Goal: Information Seeking & Learning: Learn about a topic

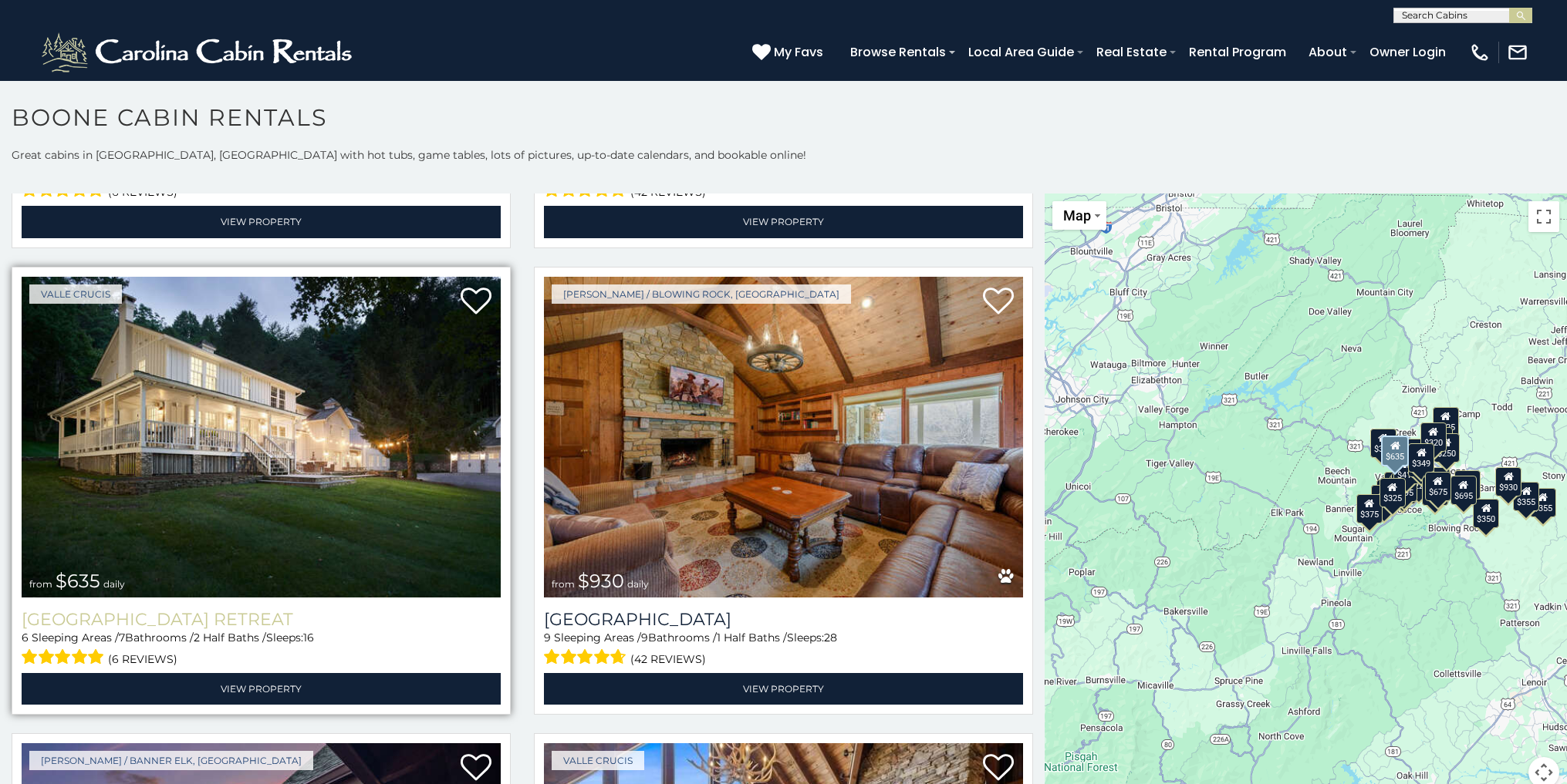
scroll to position [8, 0]
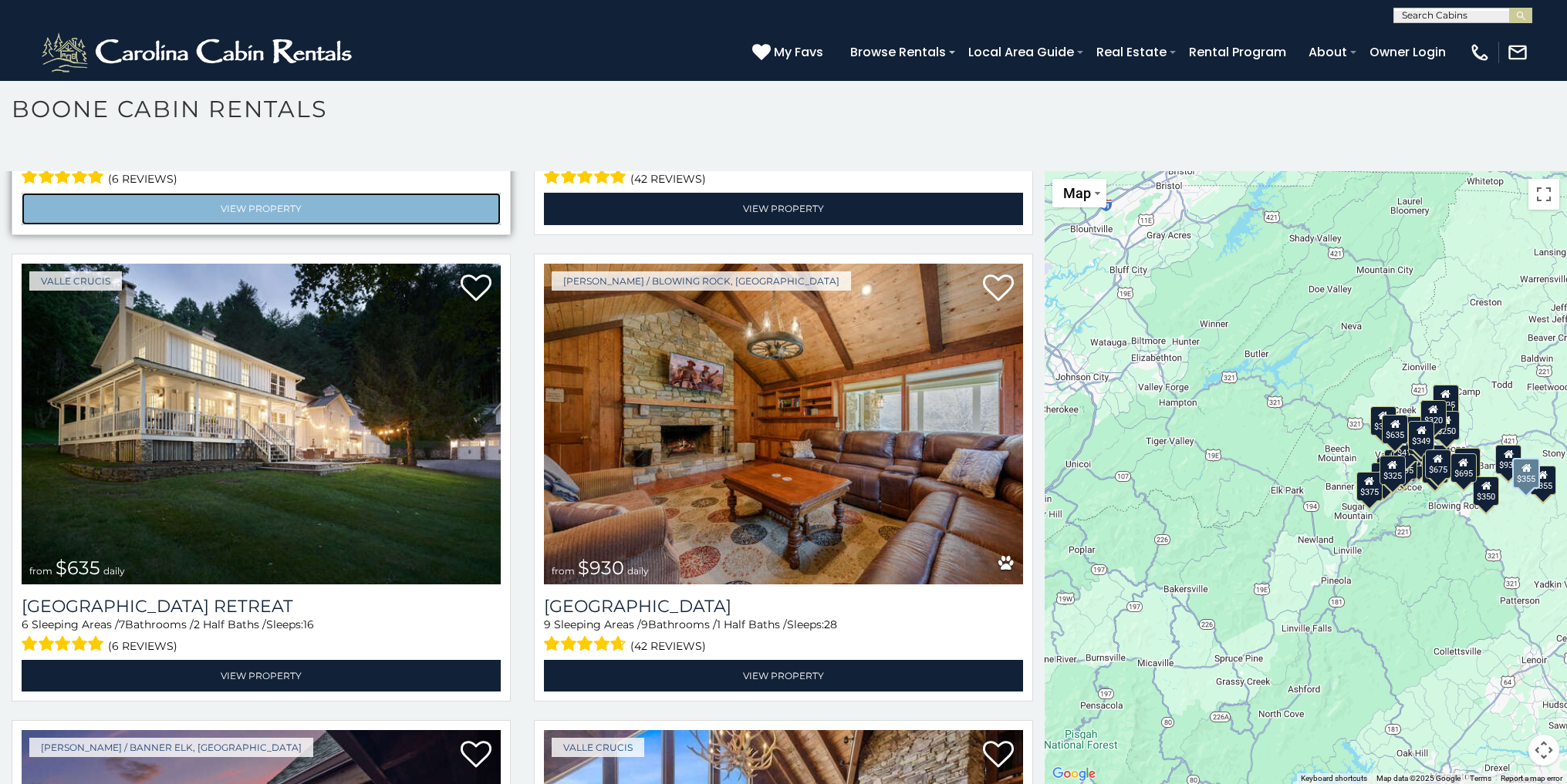
click at [59, 193] on link "View Property" at bounding box center [261, 209] width 479 height 32
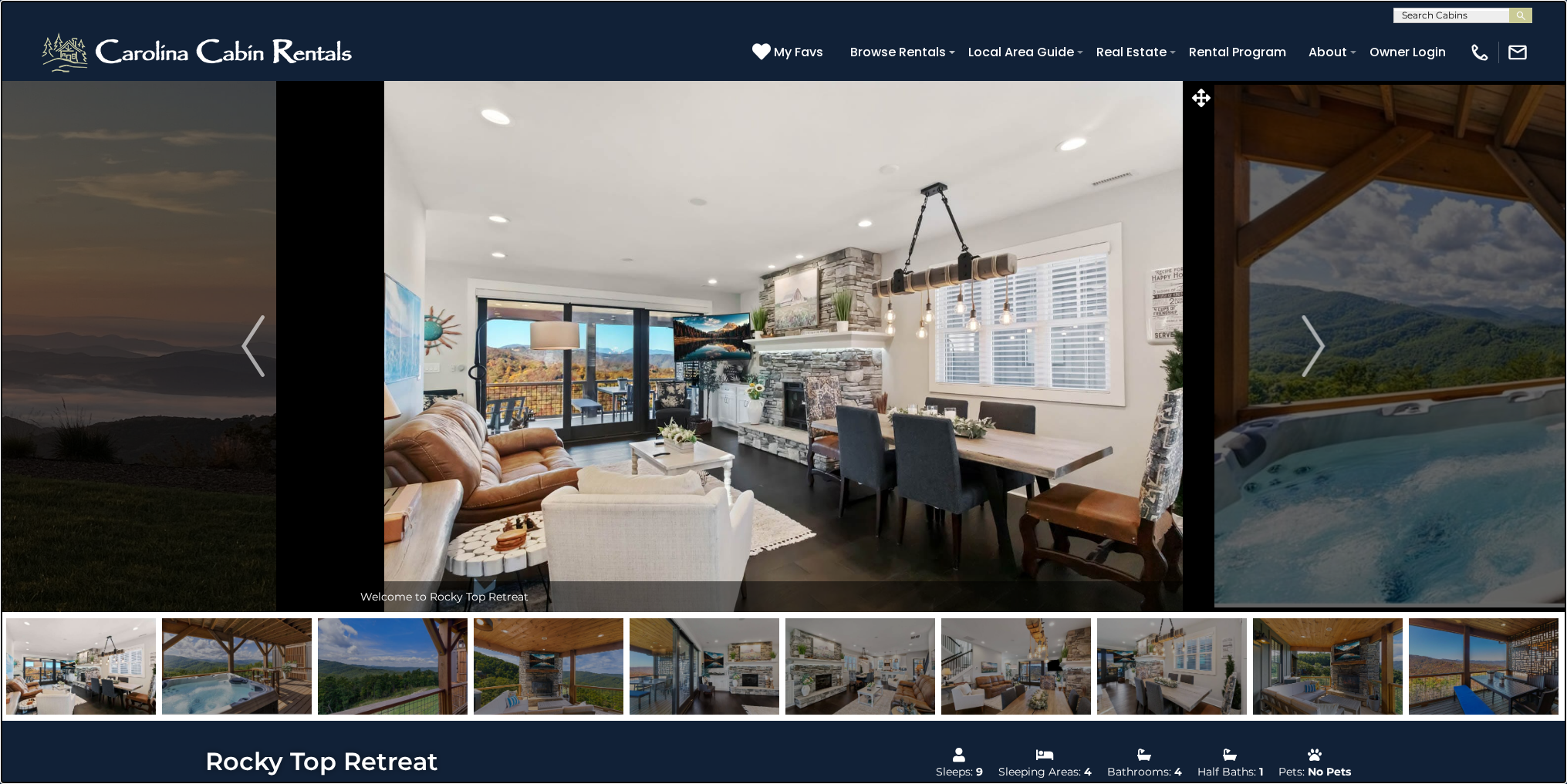
click at [29, 243] on link at bounding box center [784, 392] width 1567 height 784
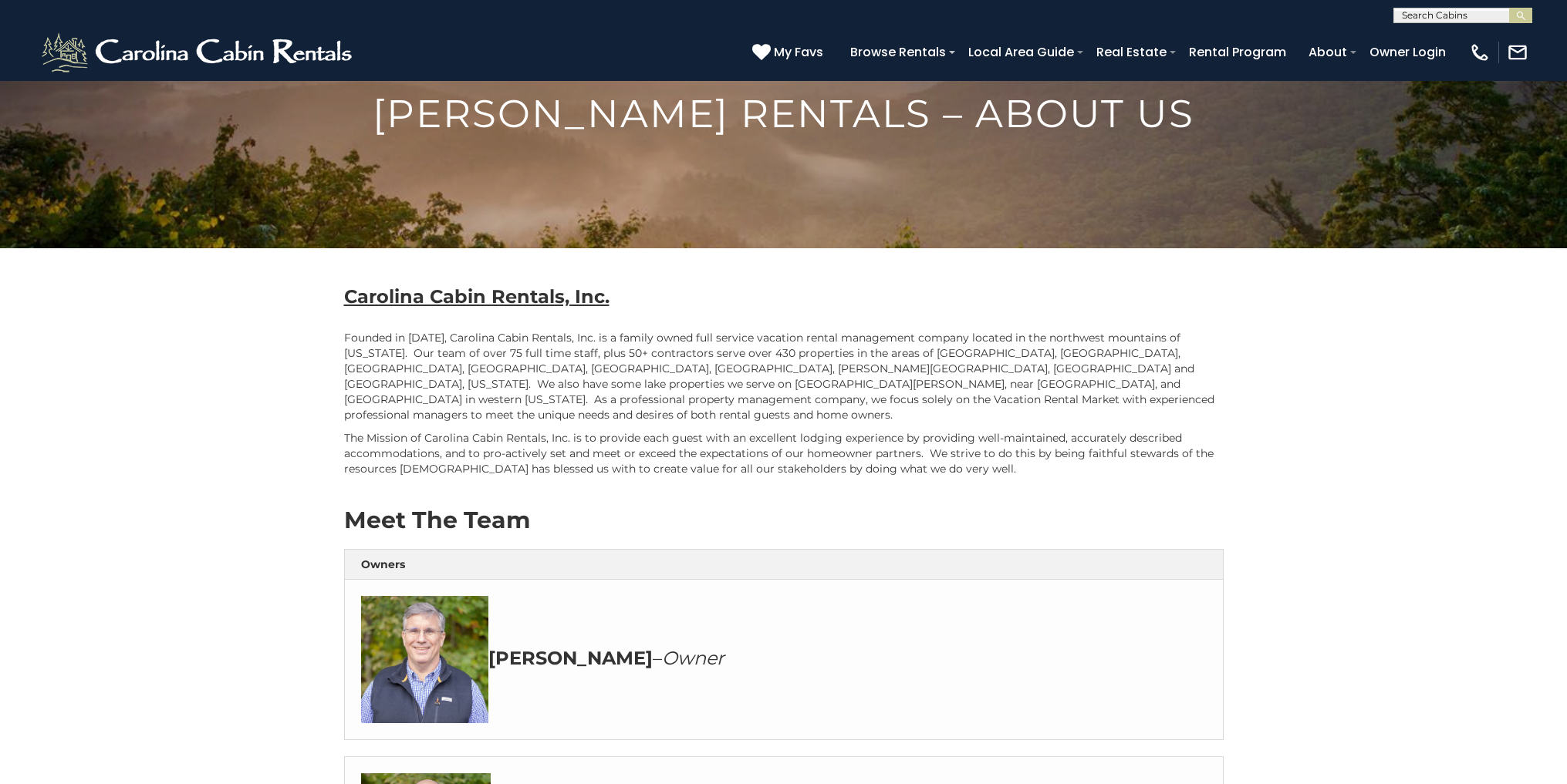
scroll to position [105, 0]
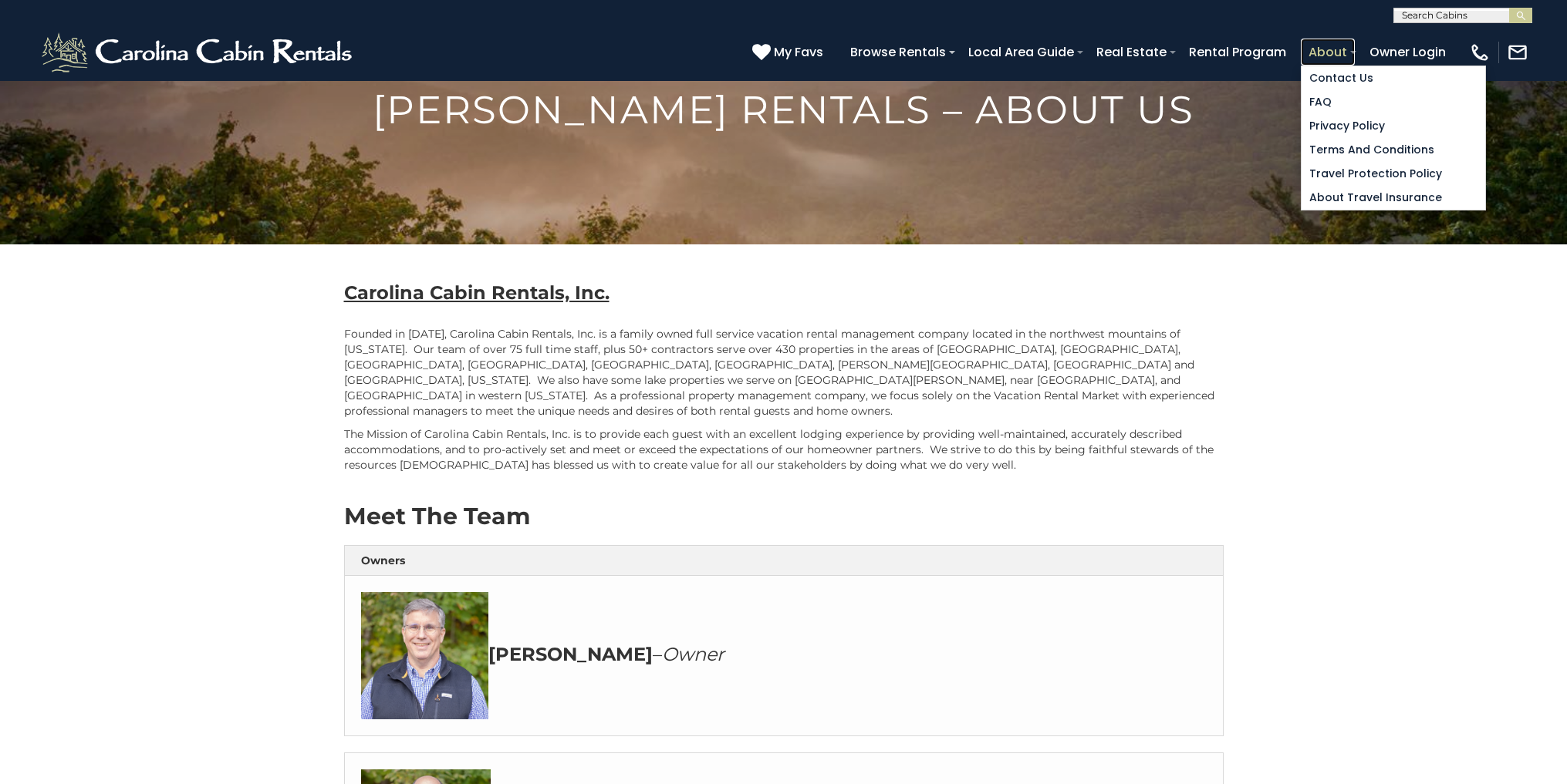
click at [1306, 48] on link "About" at bounding box center [1328, 51] width 54 height 27
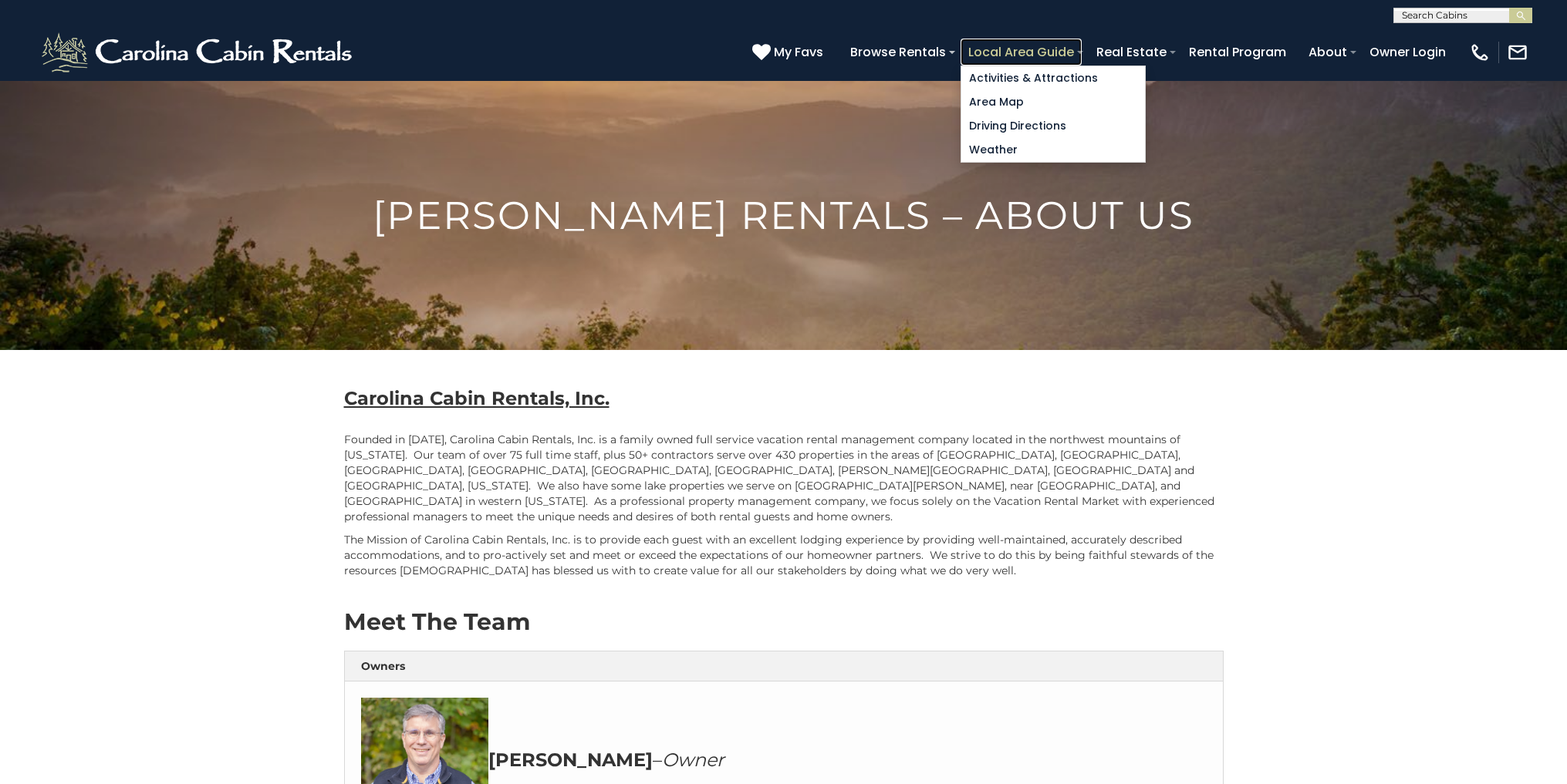
click at [977, 47] on link "Local Area Guide" at bounding box center [1022, 51] width 121 height 27
